Goal: Task Accomplishment & Management: Manage account settings

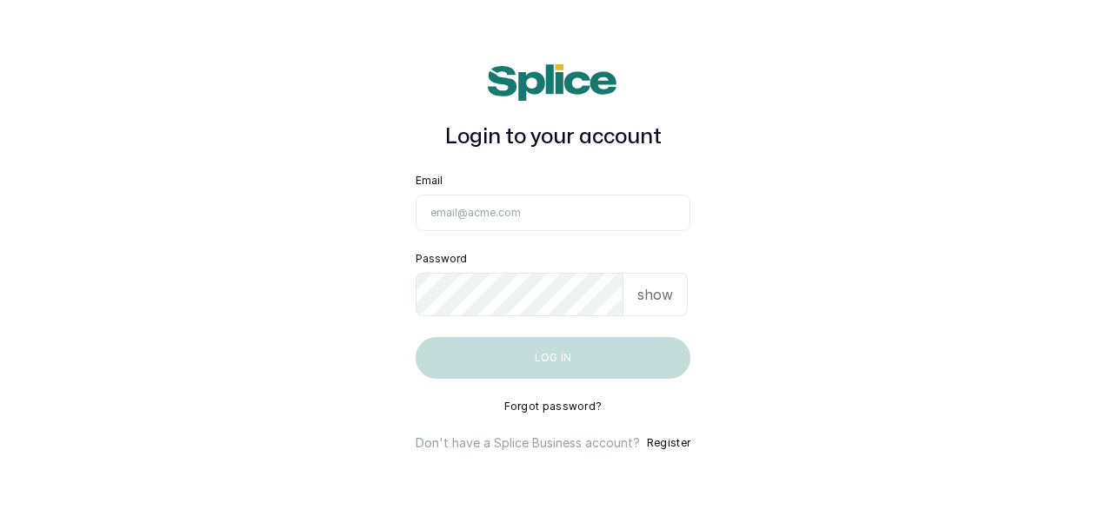
type input "[EMAIL_ADDRESS][DOMAIN_NAME]"
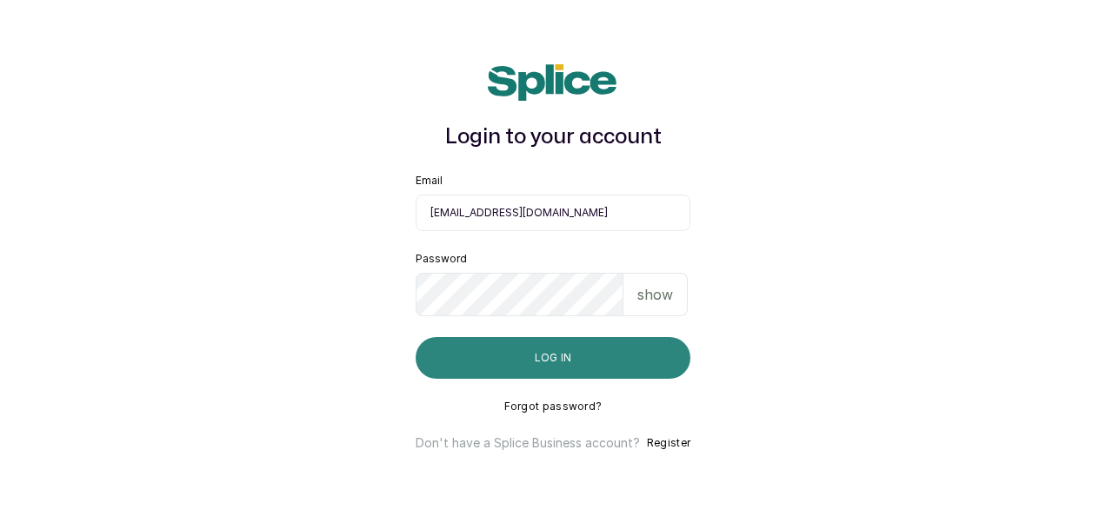
click at [582, 362] on button "Log in" at bounding box center [553, 358] width 275 height 42
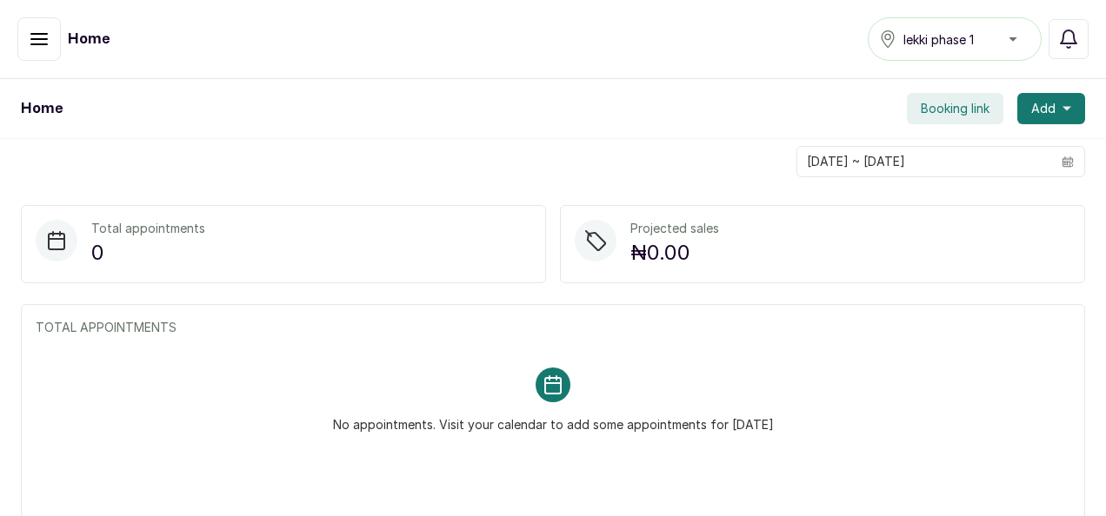
click at [31, 30] on icon "button" at bounding box center [39, 39] width 21 height 21
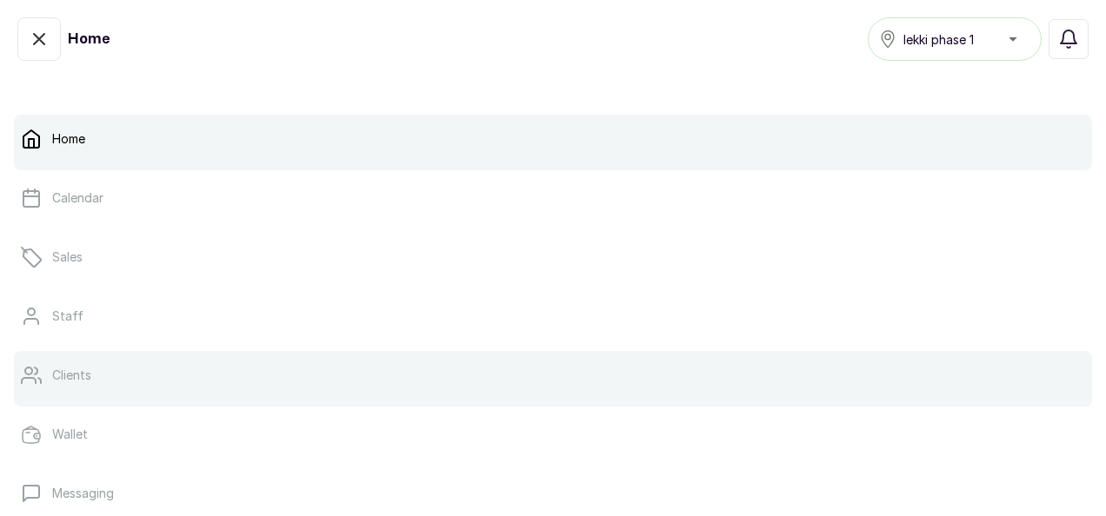
click at [127, 369] on link "Clients" at bounding box center [553, 375] width 1078 height 49
